Goal: Communication & Community: Answer question/provide support

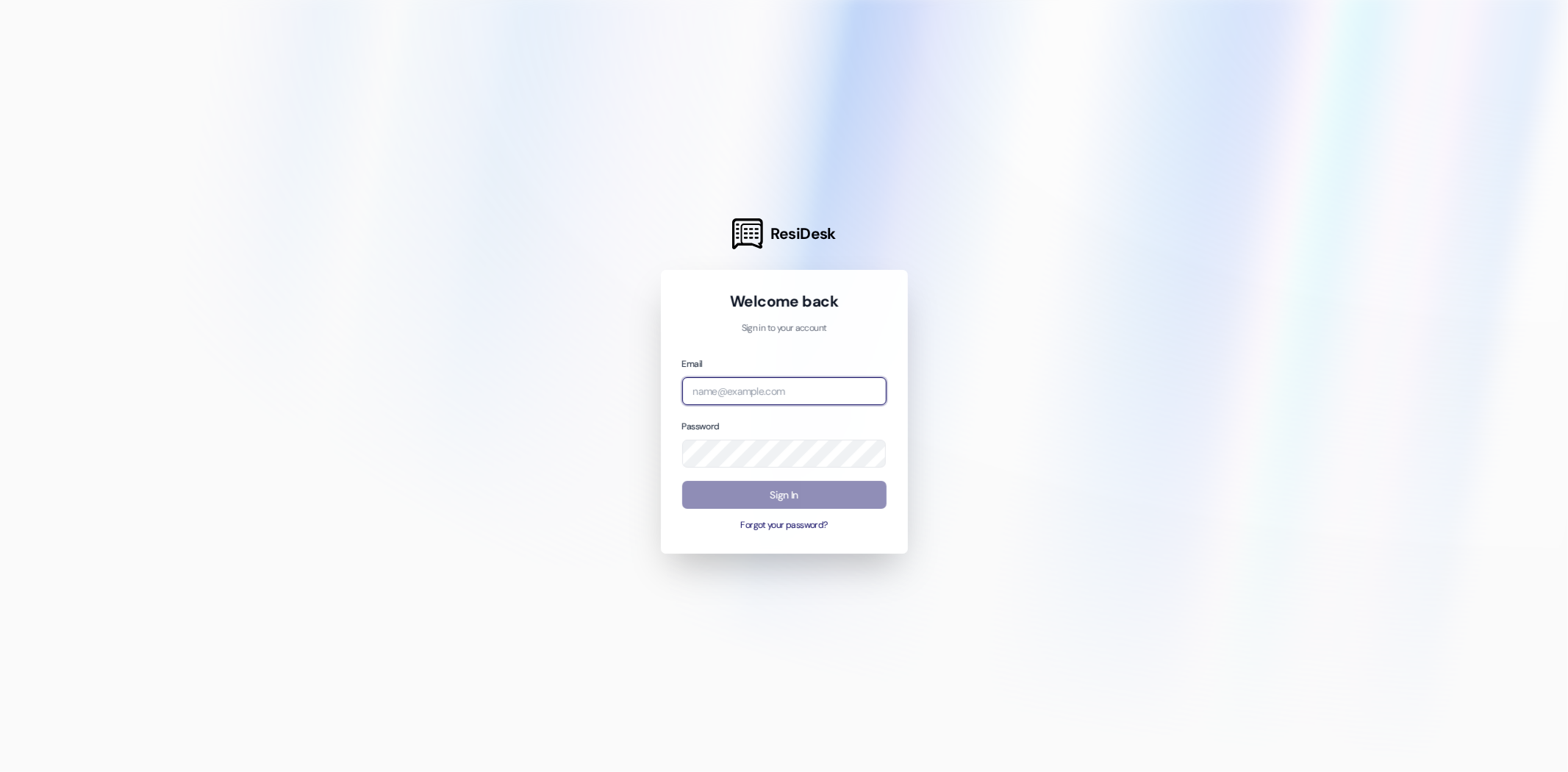
type input "[EMAIL_ADDRESS][DOMAIN_NAME]"
click at [839, 501] on button "Sign In" at bounding box center [784, 495] width 204 height 28
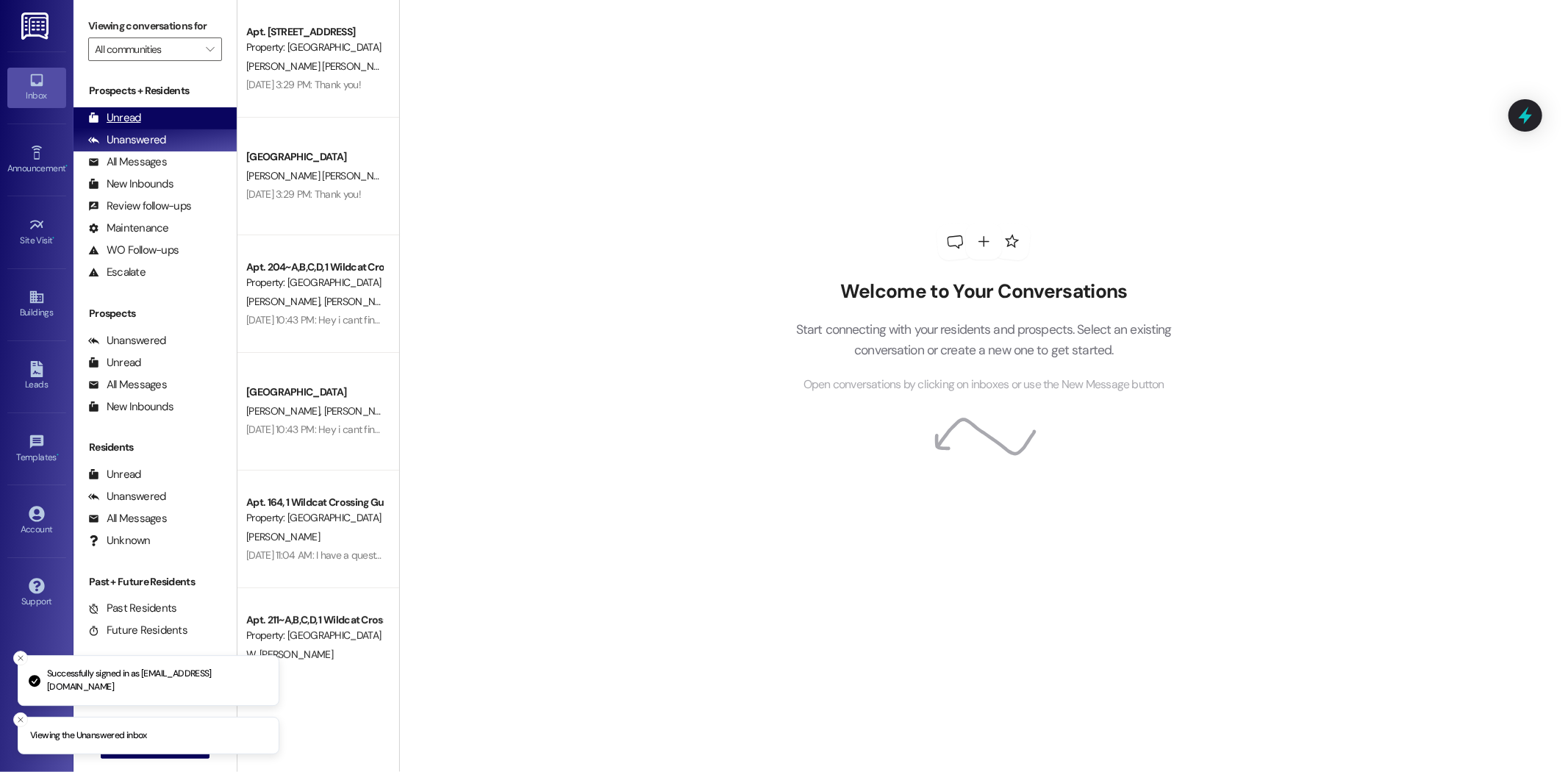
click at [161, 115] on div "Unread (0)" at bounding box center [155, 119] width 163 height 22
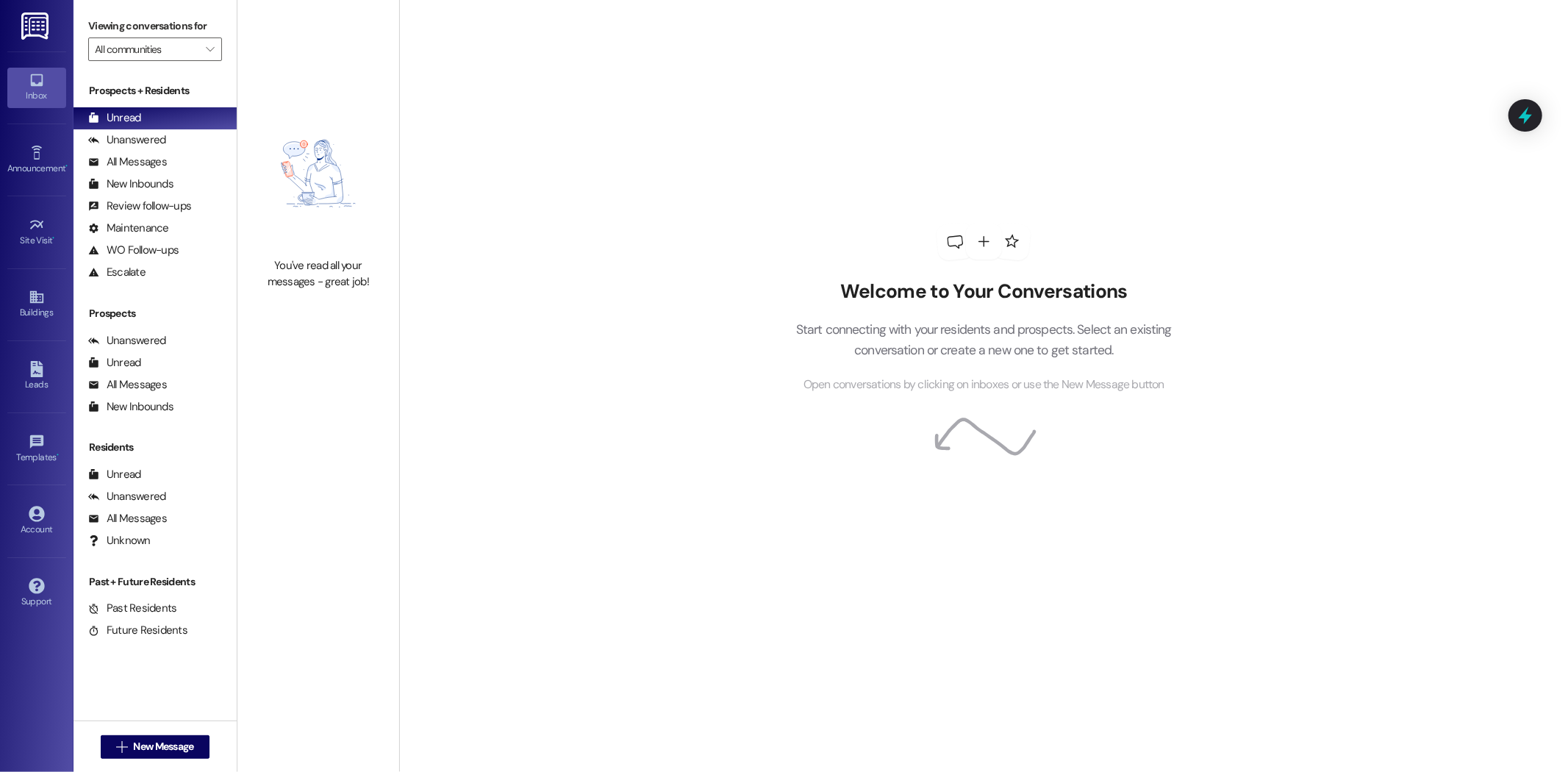
drag, startPoint x: 32, startPoint y: 284, endPoint x: 697, endPoint y: -69, distance: 752.9
click at [697, 0] on html "Inbox Go to Inbox Announcement • Send A Text Announcement Site Visit • Go to Si…" at bounding box center [784, 386] width 1568 height 772
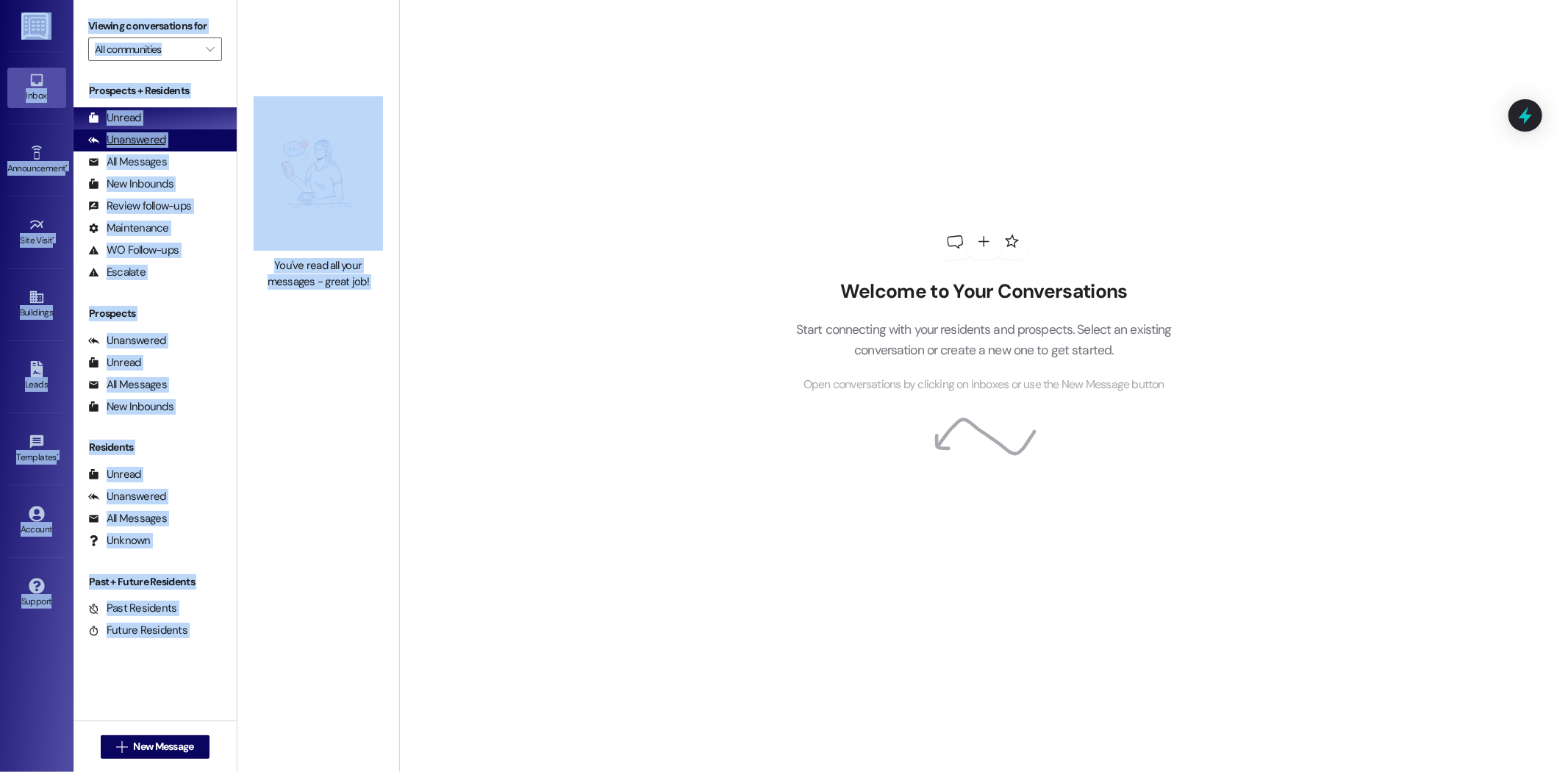
click at [156, 130] on div "Unanswered (0)" at bounding box center [155, 141] width 163 height 22
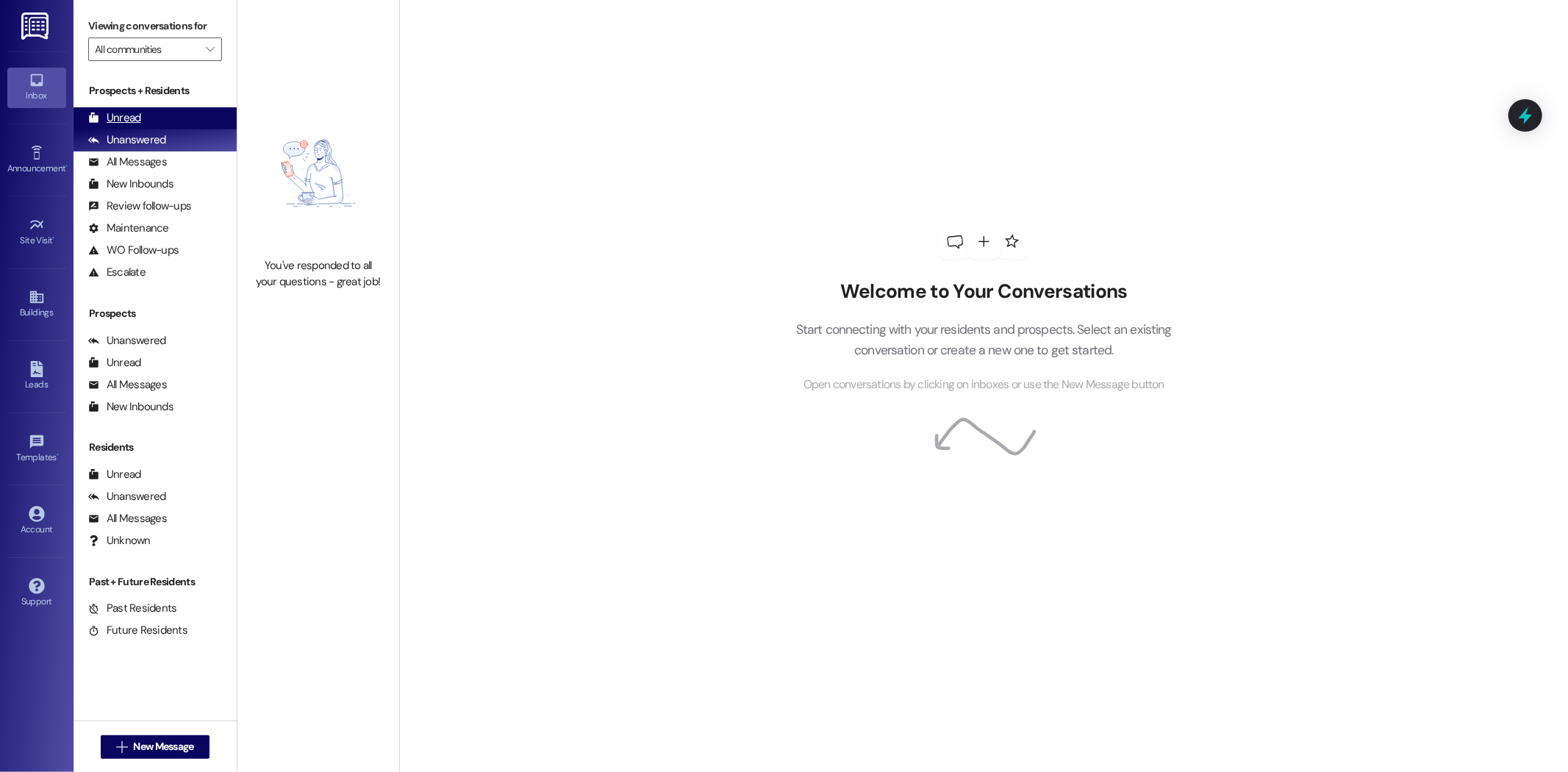
click at [148, 111] on div "Unread (0)" at bounding box center [155, 119] width 163 height 22
